Goal: Task Accomplishment & Management: Complete application form

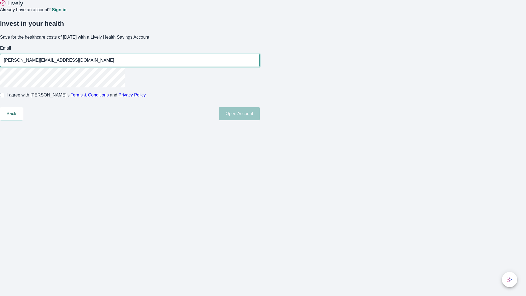
type input "[PERSON_NAME][EMAIL_ADDRESS][DOMAIN_NAME]"
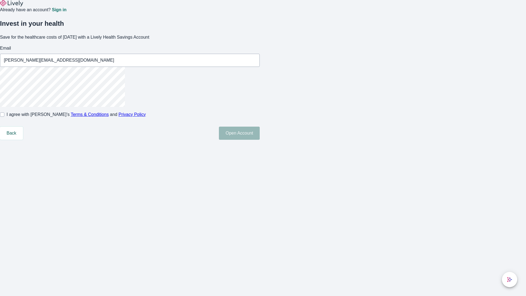
click at [4, 117] on input "I agree with Lively’s Terms & Conditions and Privacy Policy" at bounding box center [2, 114] width 4 height 4
checkbox input "true"
click at [260, 140] on button "Open Account" at bounding box center [239, 133] width 41 height 13
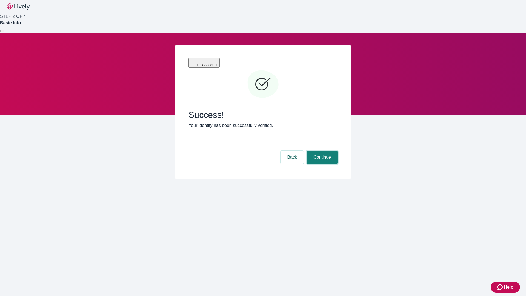
click at [321, 151] on button "Continue" at bounding box center [322, 157] width 31 height 13
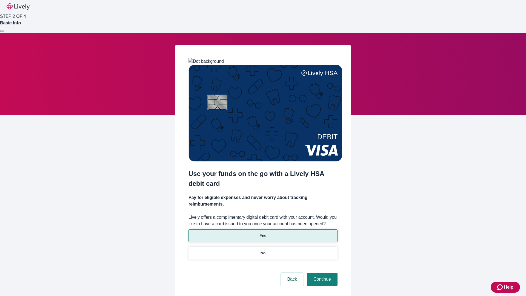
click at [263, 233] on p "Yes" at bounding box center [263, 236] width 7 height 6
click at [321, 273] on button "Continue" at bounding box center [322, 279] width 31 height 13
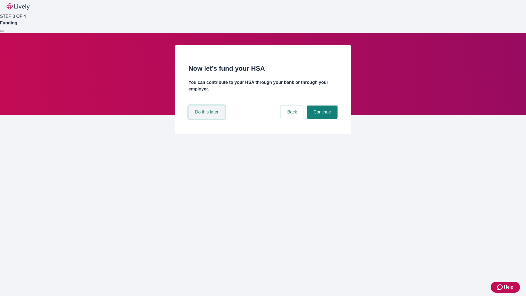
click at [207, 119] on button "Do this later" at bounding box center [206, 111] width 36 height 13
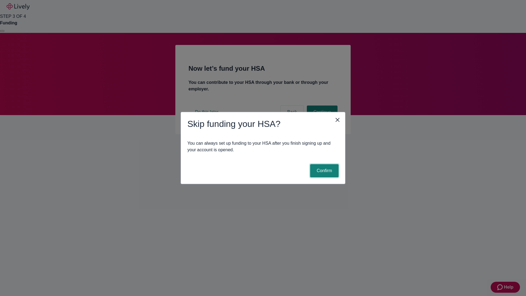
click at [323, 171] on button "Confirm" at bounding box center [324, 170] width 28 height 13
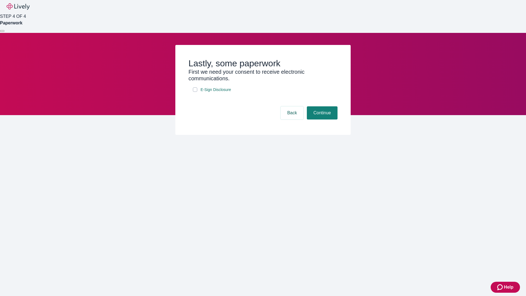
click at [195, 92] on input "E-Sign Disclosure" at bounding box center [195, 89] width 4 height 4
checkbox input "true"
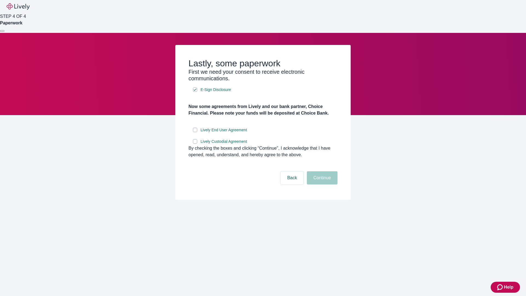
click at [195, 132] on input "Lively End User Agreement" at bounding box center [195, 130] width 4 height 4
checkbox input "true"
click at [195, 144] on input "Lively Custodial Agreement" at bounding box center [195, 141] width 4 height 4
checkbox input "true"
click at [321, 184] on button "Continue" at bounding box center [322, 177] width 31 height 13
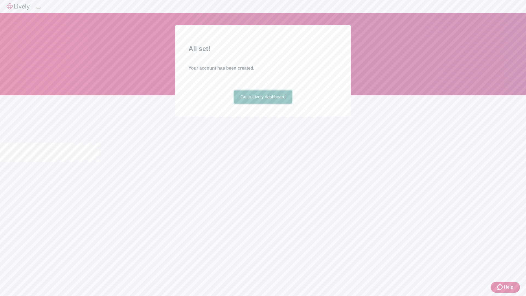
click at [263, 104] on link "Go to Lively dashboard" at bounding box center [263, 96] width 58 height 13
